Goal: Information Seeking & Learning: Learn about a topic

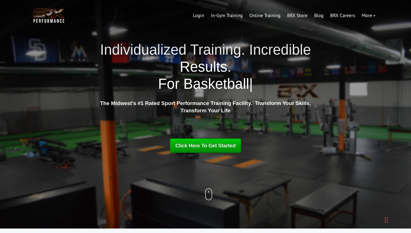
click at [201, 147] on span "Click Here To Get Started" at bounding box center [205, 146] width 60 height 6
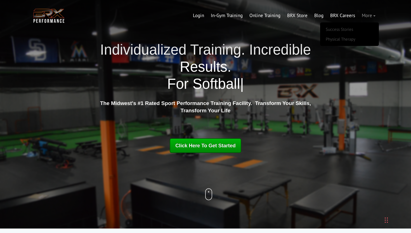
click at [371, 15] on link "More" at bounding box center [369, 15] width 20 height 13
click at [374, 17] on link "More" at bounding box center [369, 15] width 20 height 13
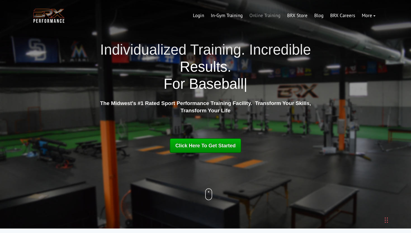
click at [260, 17] on link "Online Training" at bounding box center [265, 15] width 38 height 13
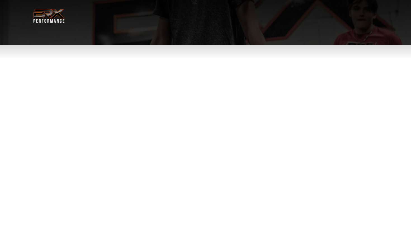
select select "**"
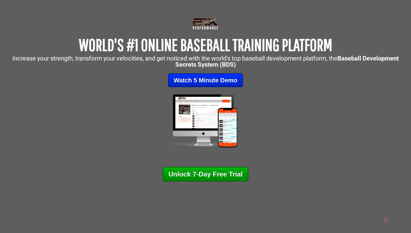
scroll to position [44, 0]
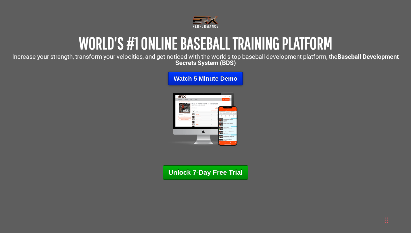
click at [203, 79] on link "Watch 5 Minute Demo" at bounding box center [205, 79] width 75 height 14
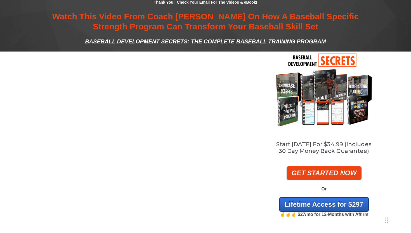
click at [234, 57] on div at bounding box center [146, 137] width 228 height 172
